Goal: Task Accomplishment & Management: Manage account settings

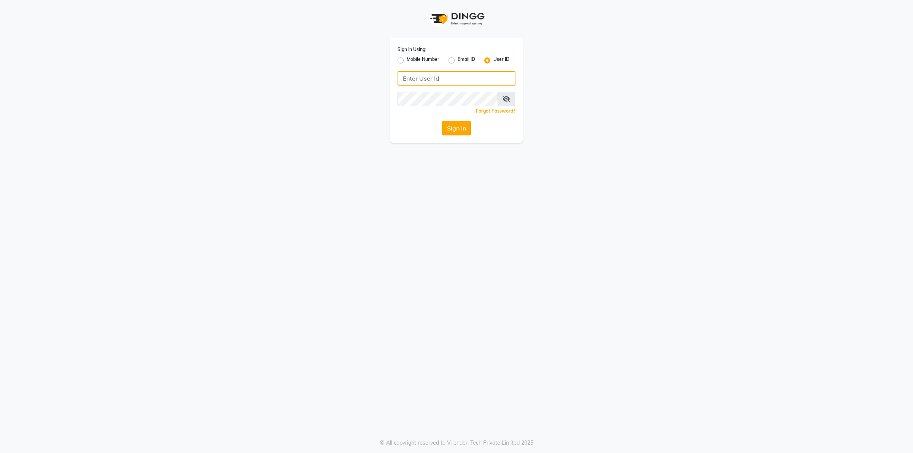
type input "Beauty"
click at [454, 129] on button "Sign In" at bounding box center [456, 128] width 29 height 14
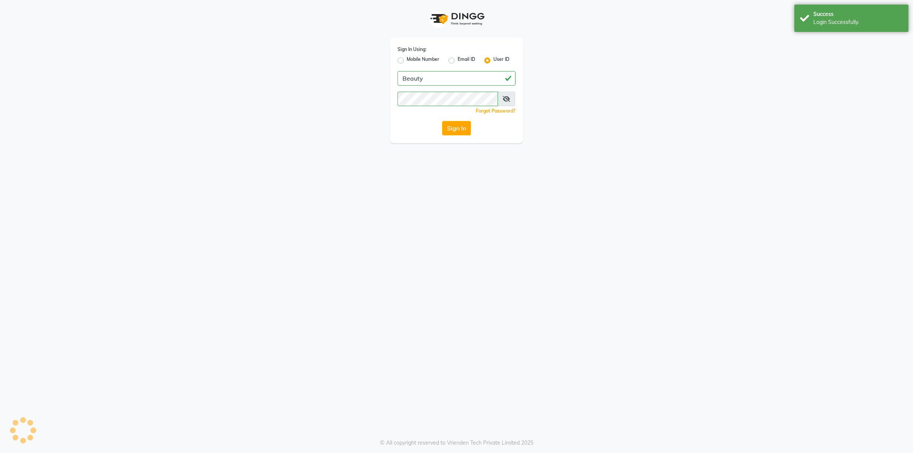
select select "100"
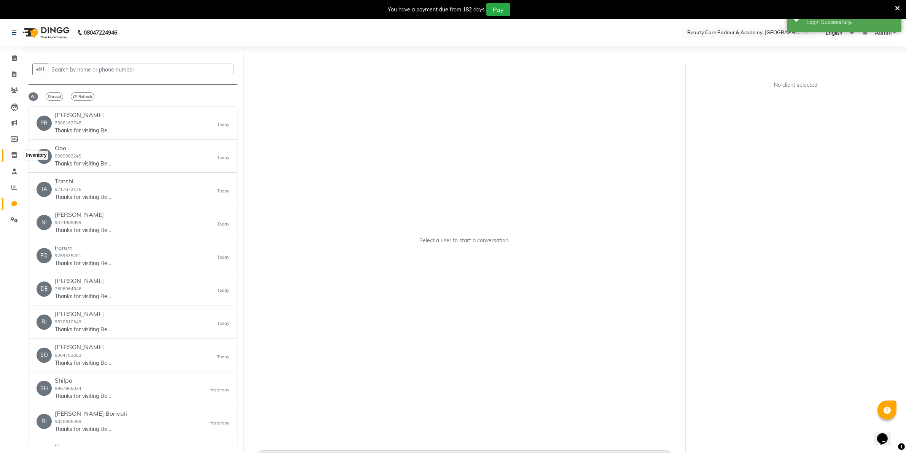
click at [12, 153] on icon at bounding box center [14, 155] width 6 height 6
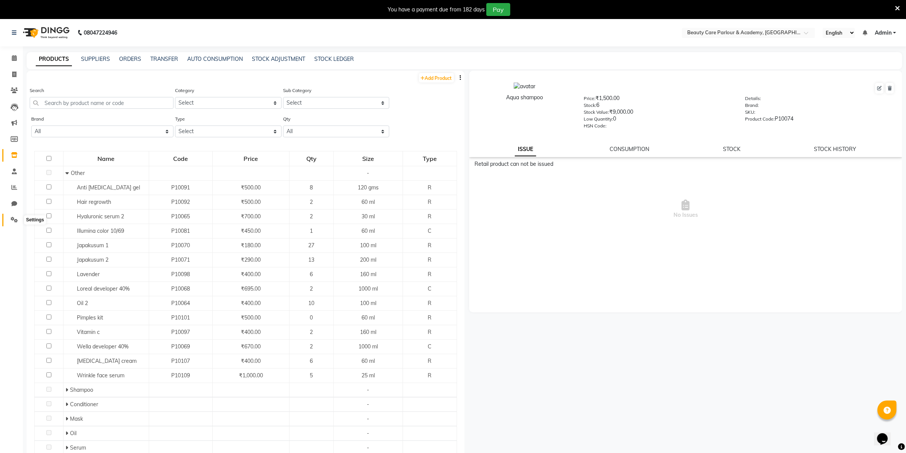
click at [13, 219] on icon at bounding box center [14, 220] width 7 height 6
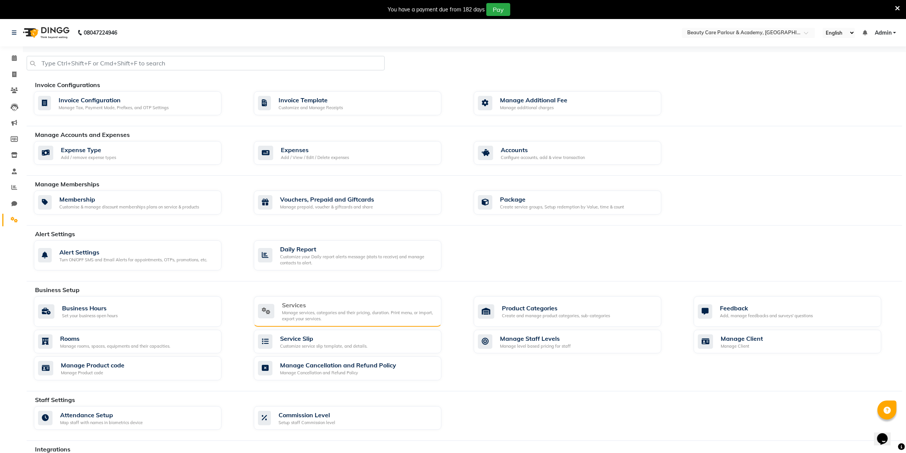
click at [347, 303] on div "Services" at bounding box center [358, 304] width 153 height 9
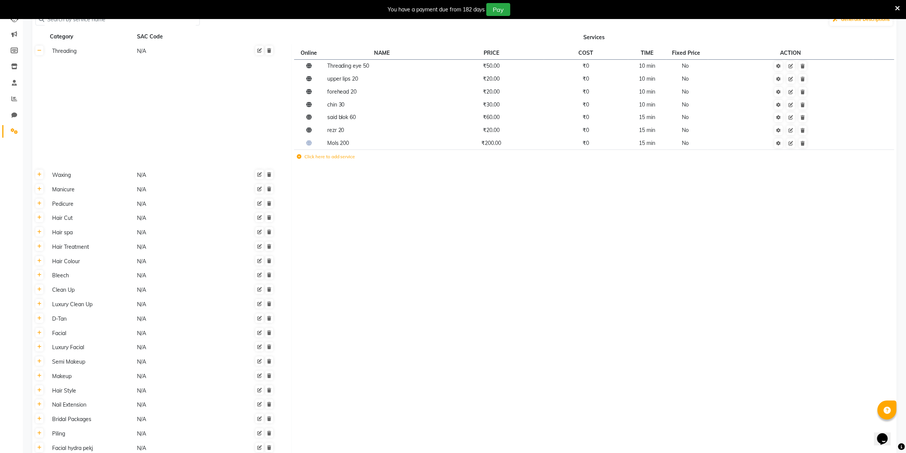
scroll to position [89, 0]
click at [38, 172] on icon at bounding box center [39, 174] width 4 height 5
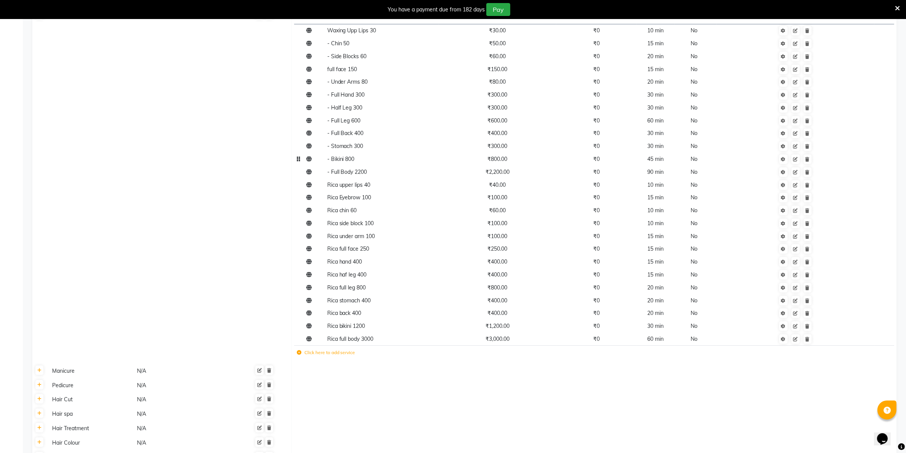
scroll to position [247, 0]
click at [795, 325] on icon at bounding box center [795, 327] width 5 height 5
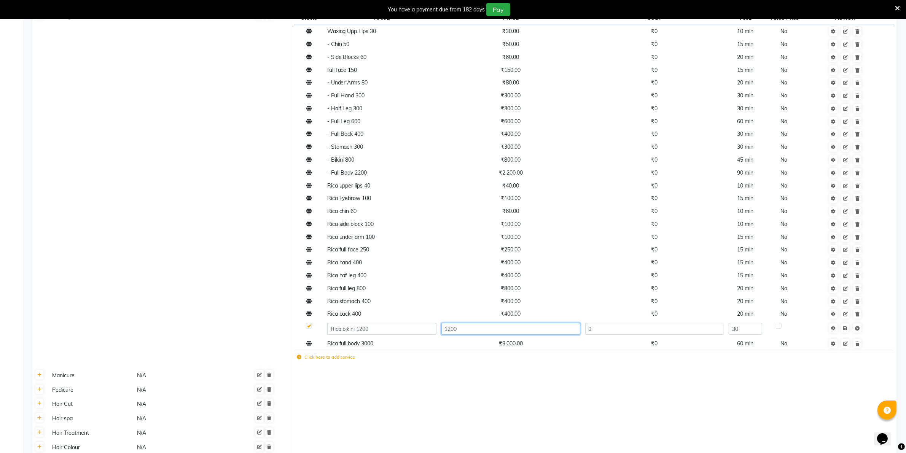
click at [461, 327] on input "1200" at bounding box center [510, 329] width 139 height 12
type input "1"
type input "1000"
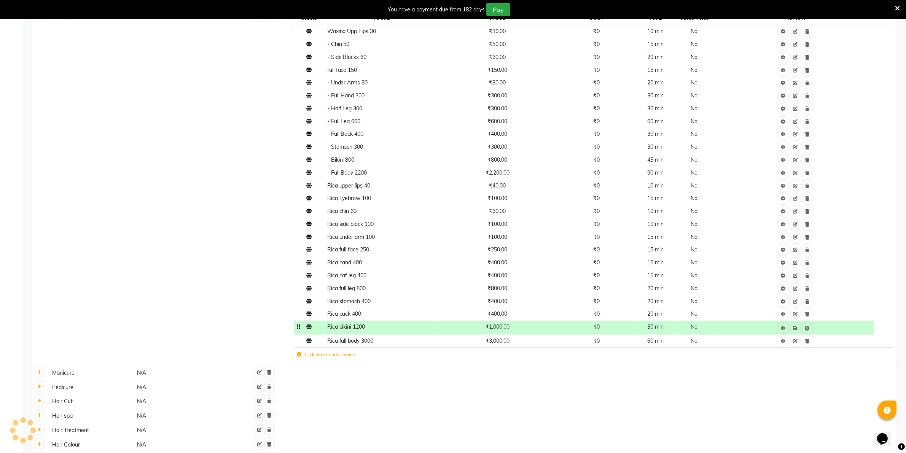
click at [369, 329] on td "Rica bikini 1200" at bounding box center [381, 328] width 114 height 14
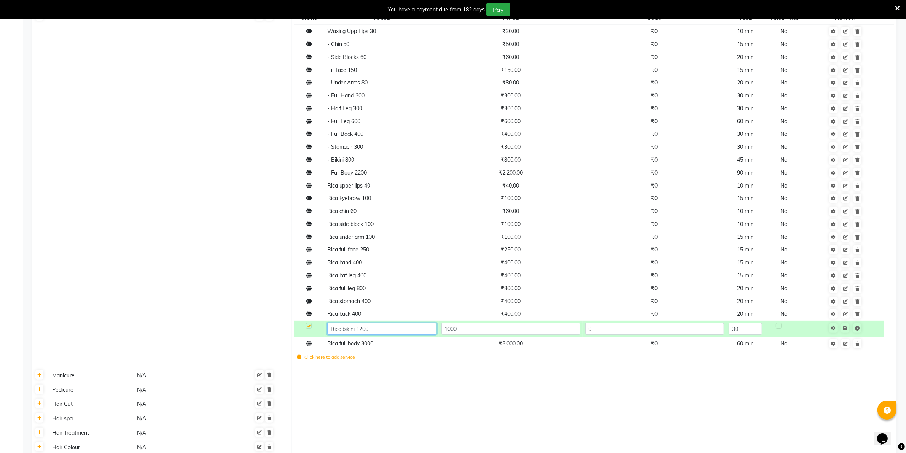
click at [369, 329] on input "Rica bikini 1200" at bounding box center [381, 329] width 109 height 12
type input "Rica bikini 1000"
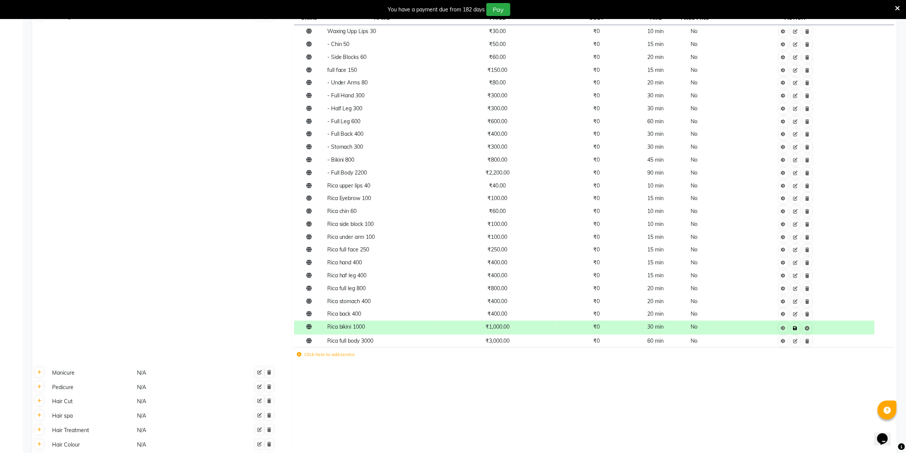
click at [846, 328] on td at bounding box center [795, 328] width 158 height 14
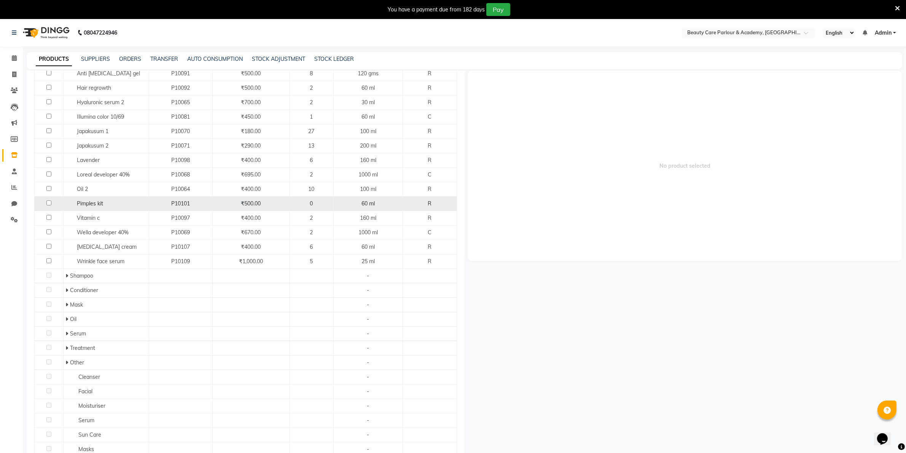
scroll to position [114, 0]
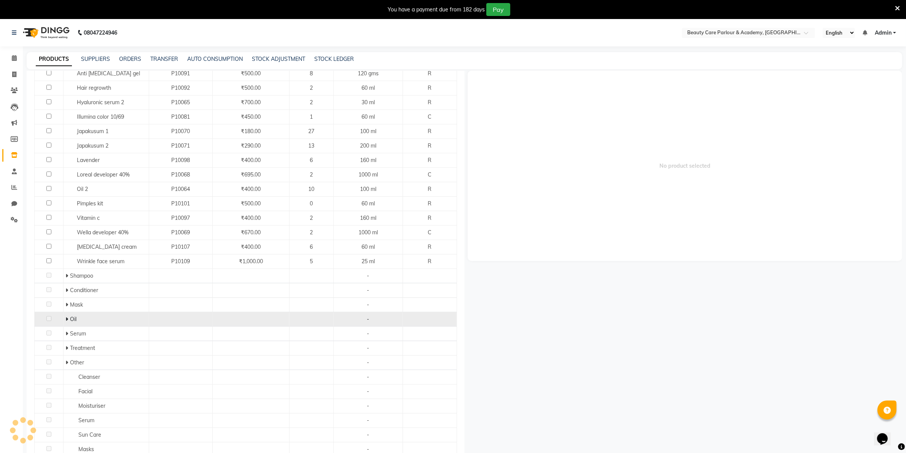
click at [65, 320] on icon at bounding box center [66, 318] width 3 height 5
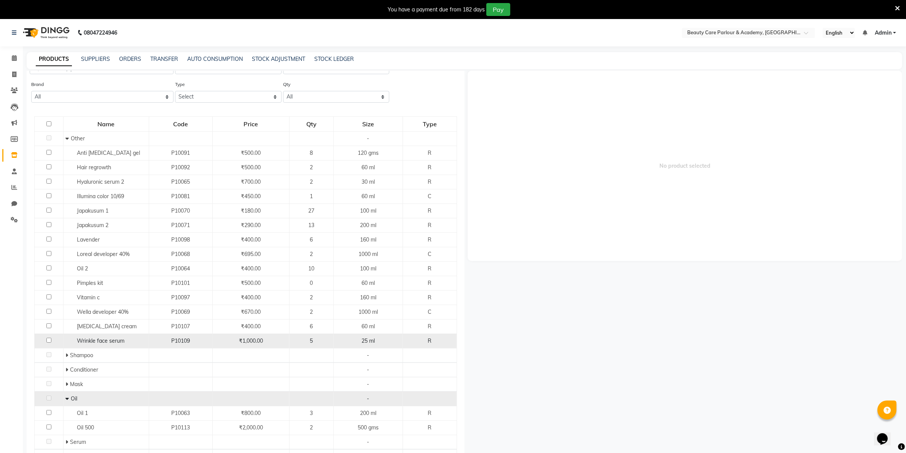
scroll to position [0, 0]
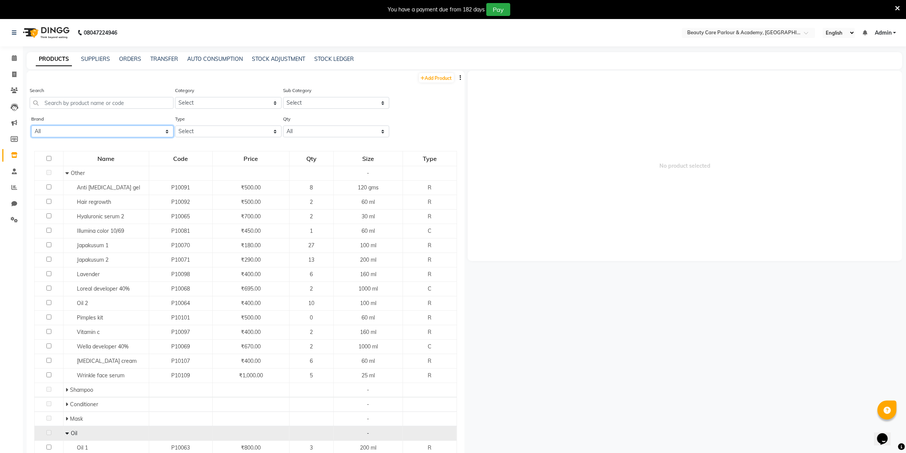
click at [50, 126] on select "All" at bounding box center [102, 132] width 142 height 12
click at [40, 100] on input "text" at bounding box center [102, 103] width 144 height 12
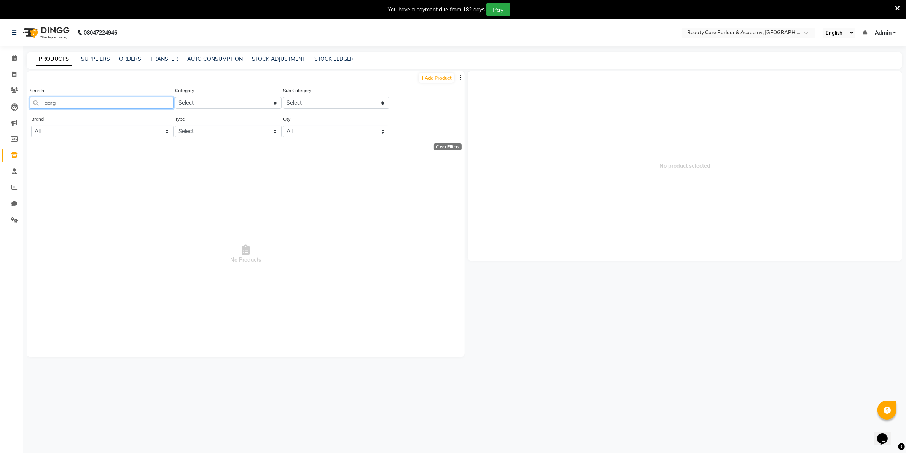
click at [68, 100] on input "aarg" at bounding box center [102, 103] width 144 height 12
type input "a"
click at [62, 103] on input "shirm" at bounding box center [102, 103] width 144 height 12
type input "s"
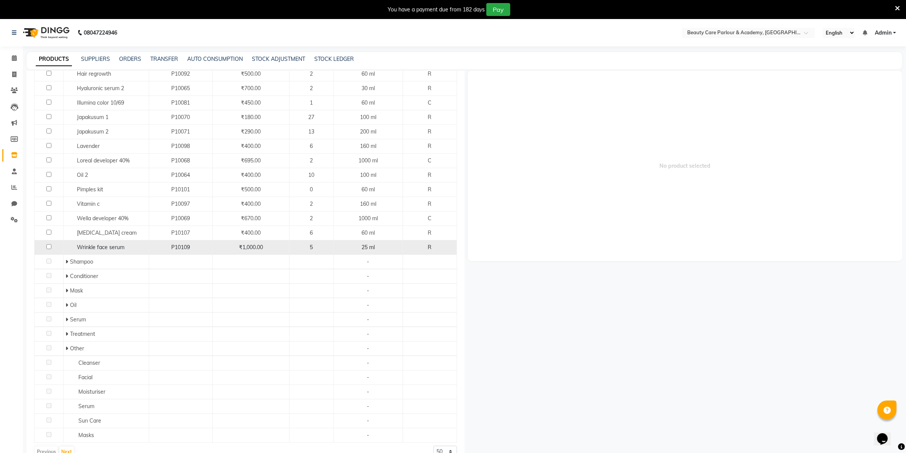
scroll to position [24, 0]
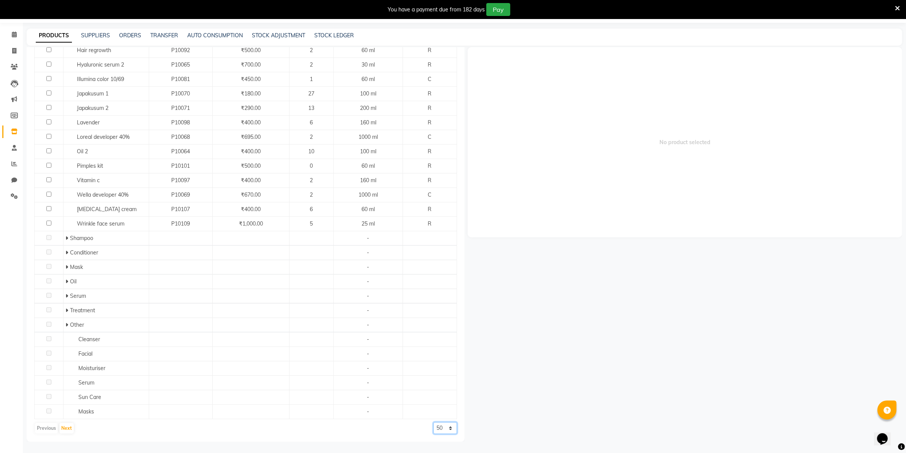
click at [433, 425] on select "50 100 500" at bounding box center [445, 428] width 24 height 12
select select "100"
click at [433, 422] on select "50 100 500" at bounding box center [445, 428] width 24 height 12
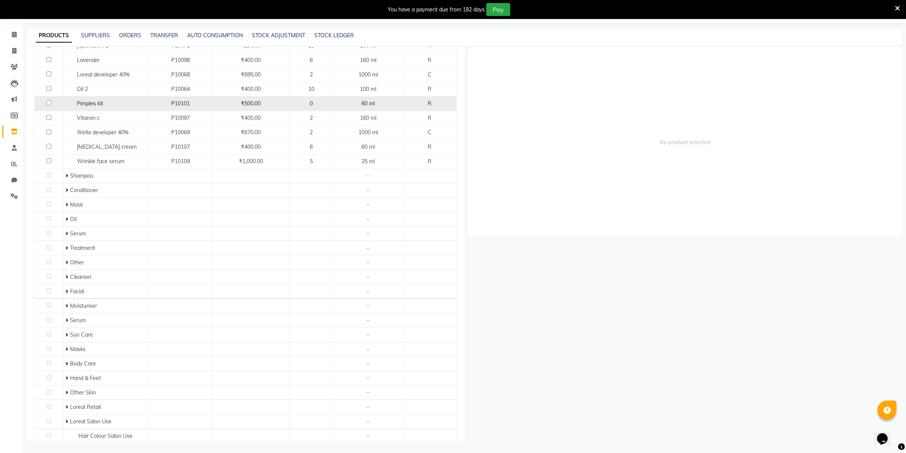
scroll to position [191, 0]
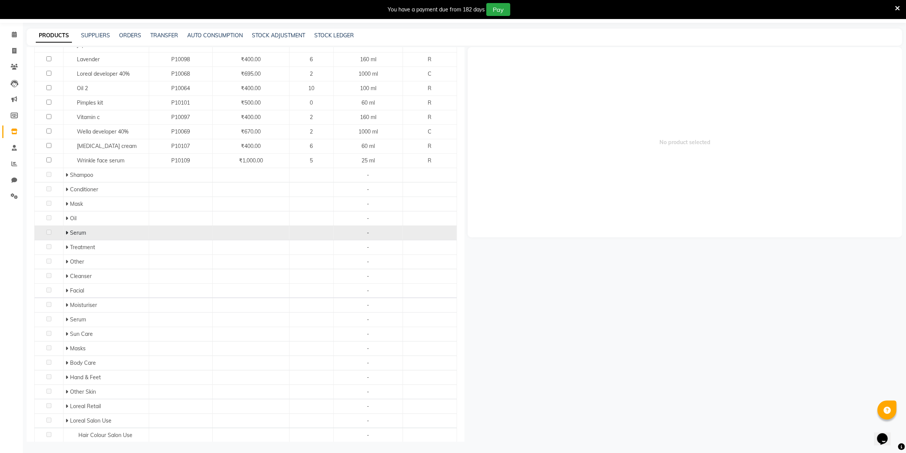
click at [65, 233] on icon at bounding box center [66, 232] width 3 height 5
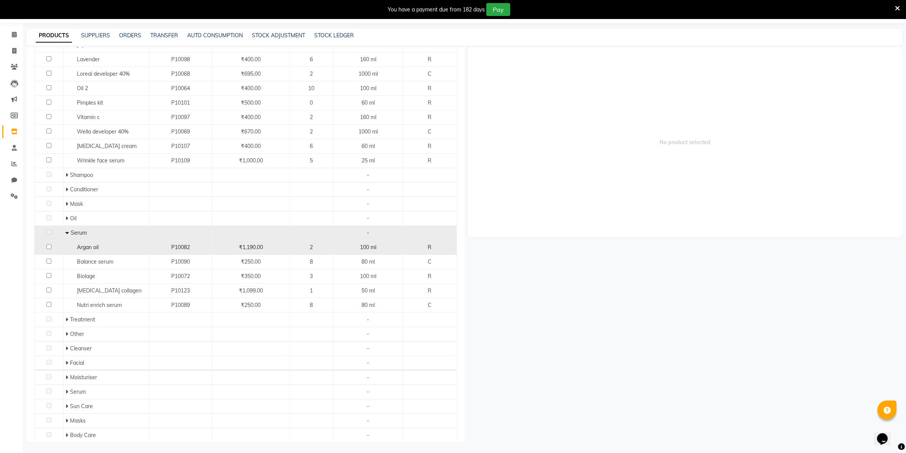
click at [276, 249] on div "₹1,190.00" at bounding box center [251, 247] width 70 height 8
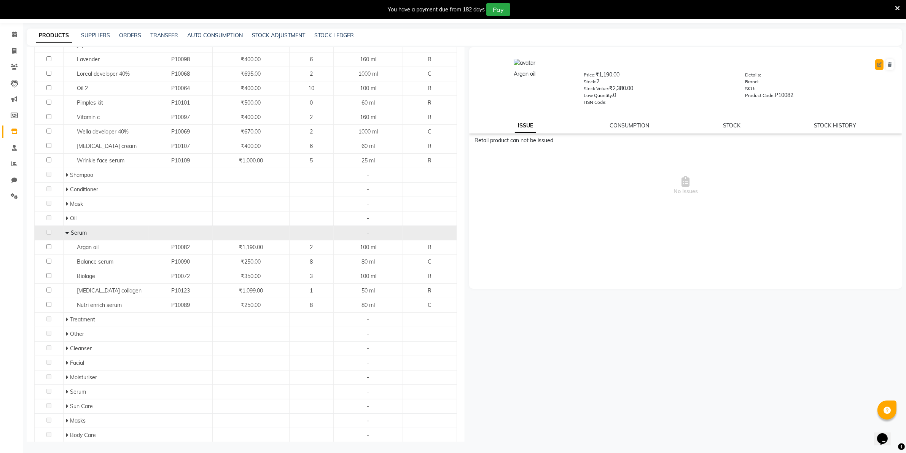
click at [880, 64] on icon at bounding box center [879, 64] width 5 height 5
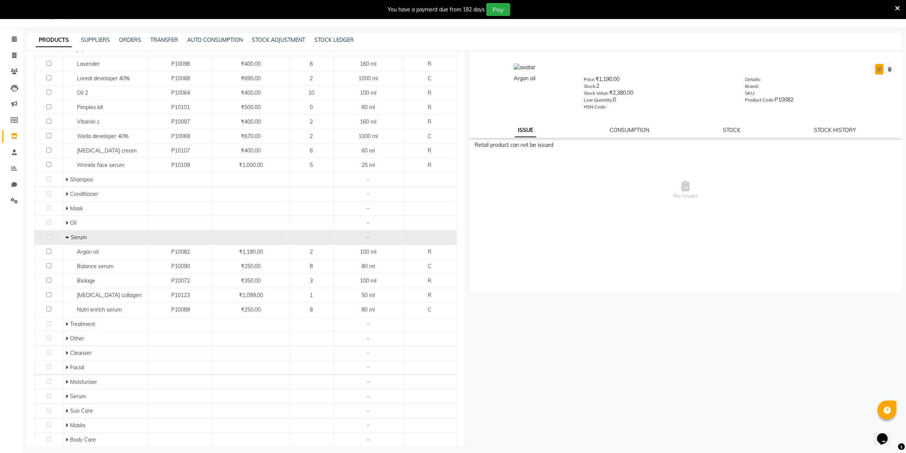
select select "R"
select select "1458501100"
select select "1458501106"
select select "true"
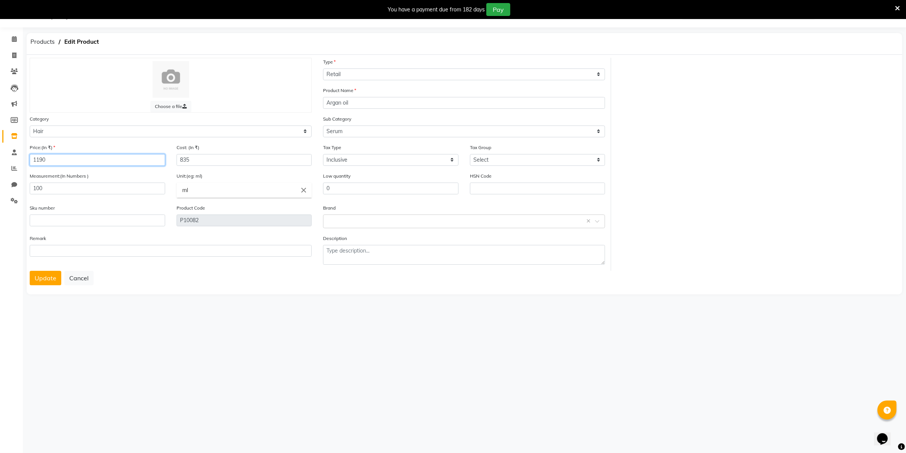
click at [51, 158] on input "1190" at bounding box center [97, 160] width 135 height 12
type input "11"
type input "1100"
click at [46, 275] on button "Update" at bounding box center [46, 278] width 32 height 14
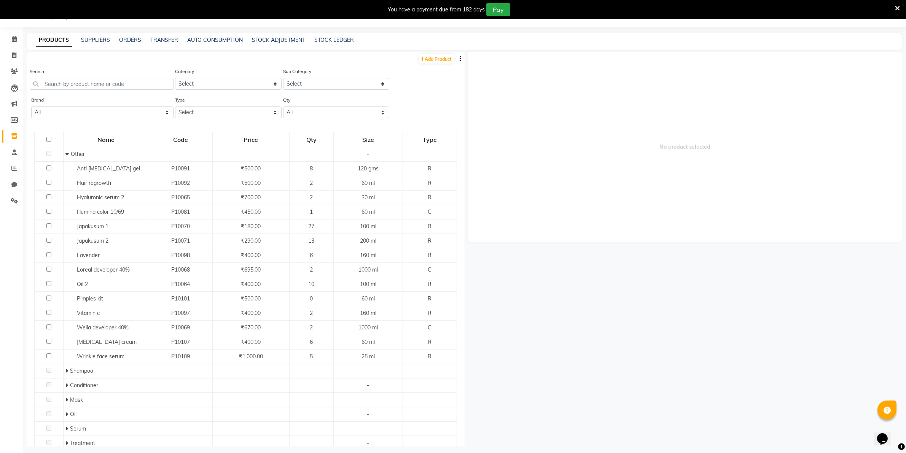
select select "R"
select select "1458501100"
select select "true"
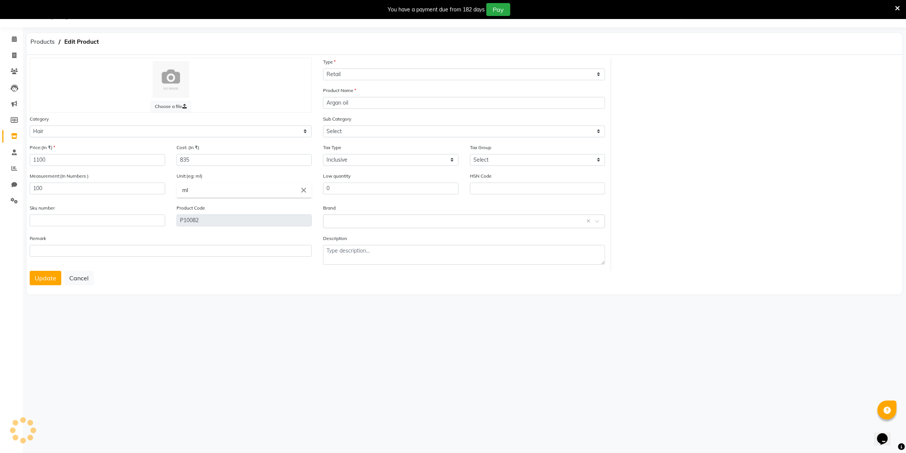
select select "1458501106"
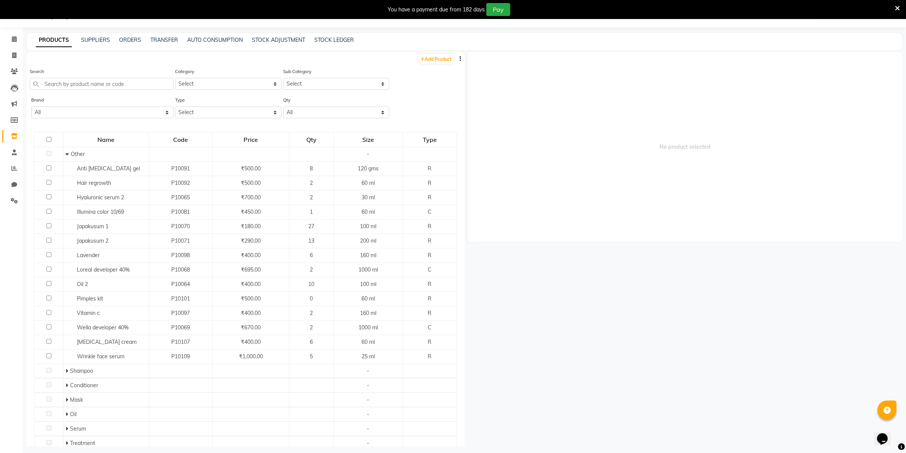
select select "100"
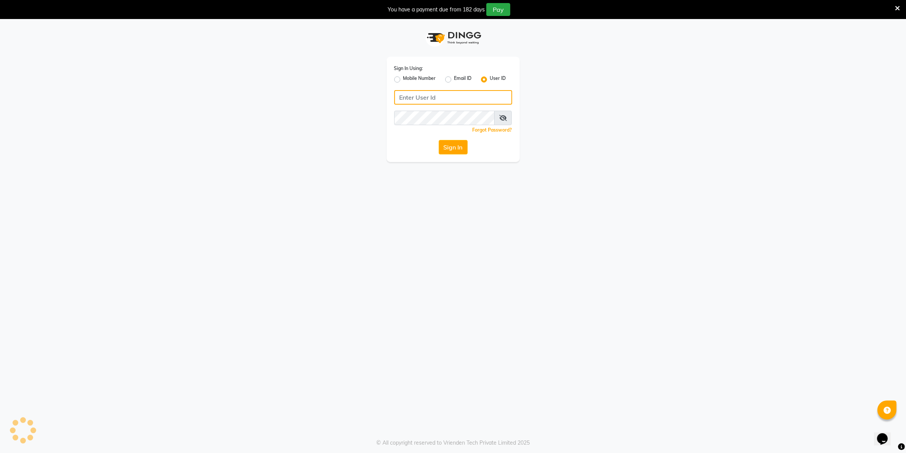
type input "Beauty"
select select "100"
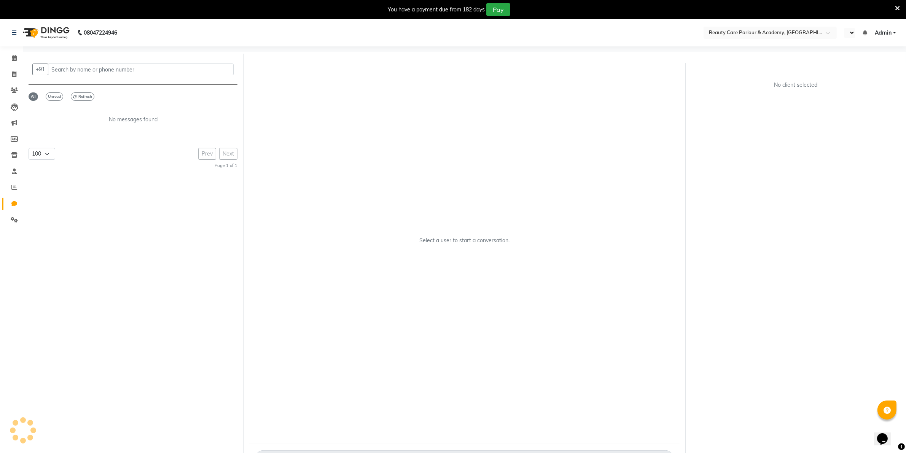
select select "en"
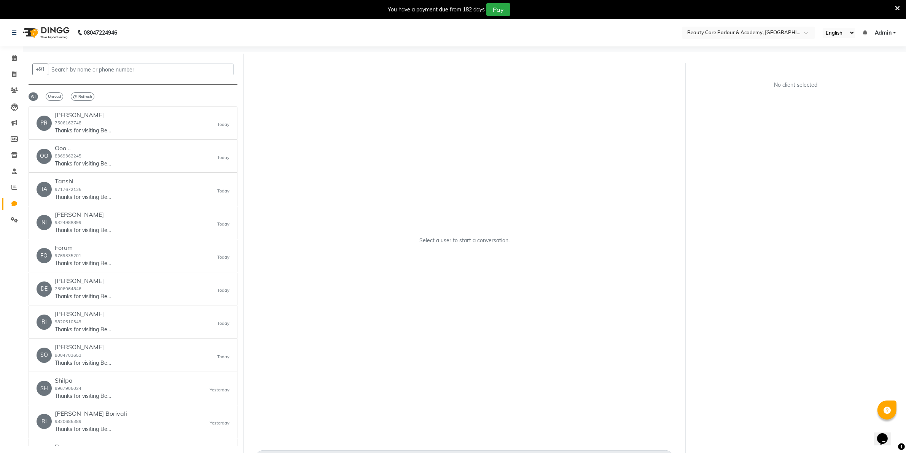
scroll to position [25, 0]
